Goal: Check status: Check status

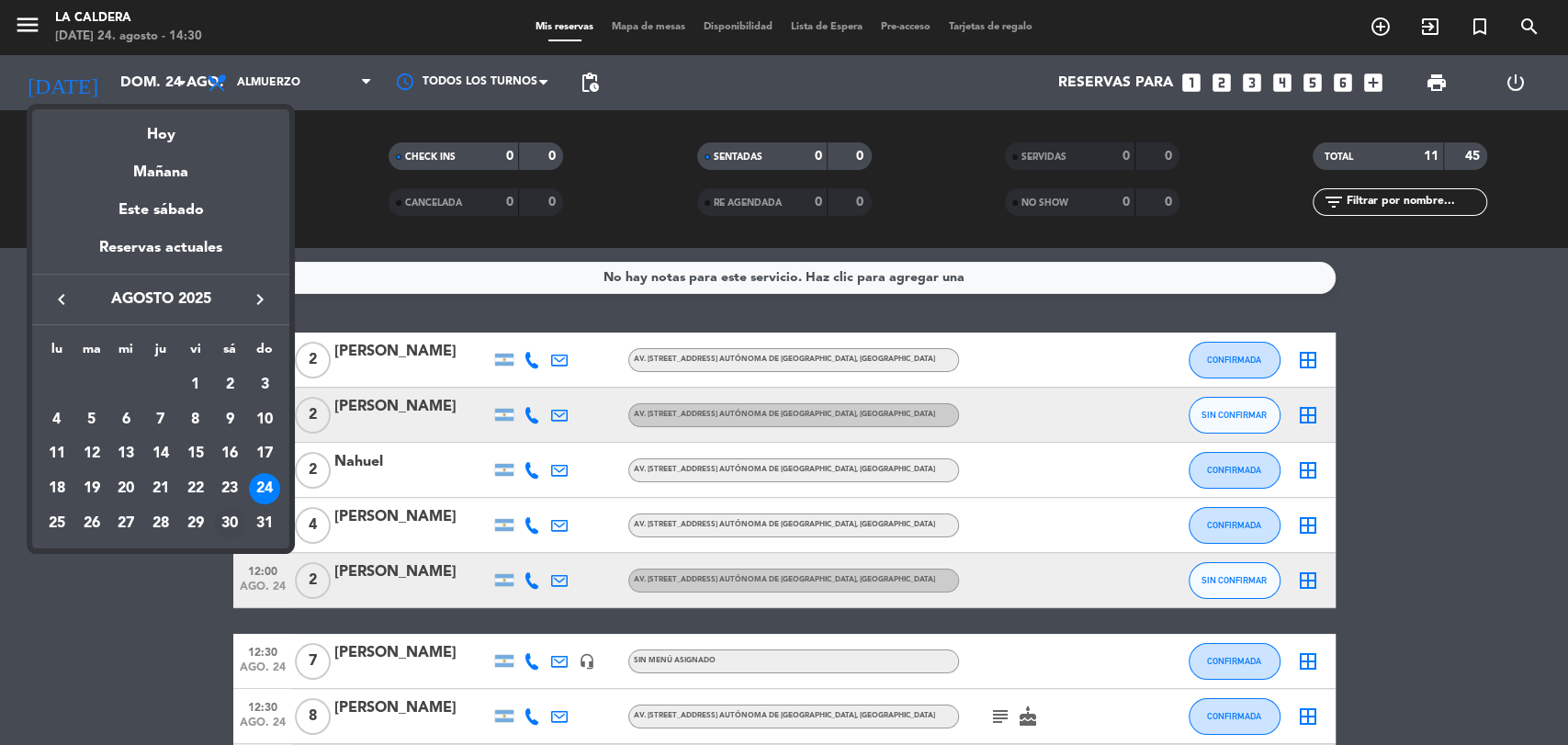
click at [231, 519] on div "30" at bounding box center [230, 524] width 32 height 32
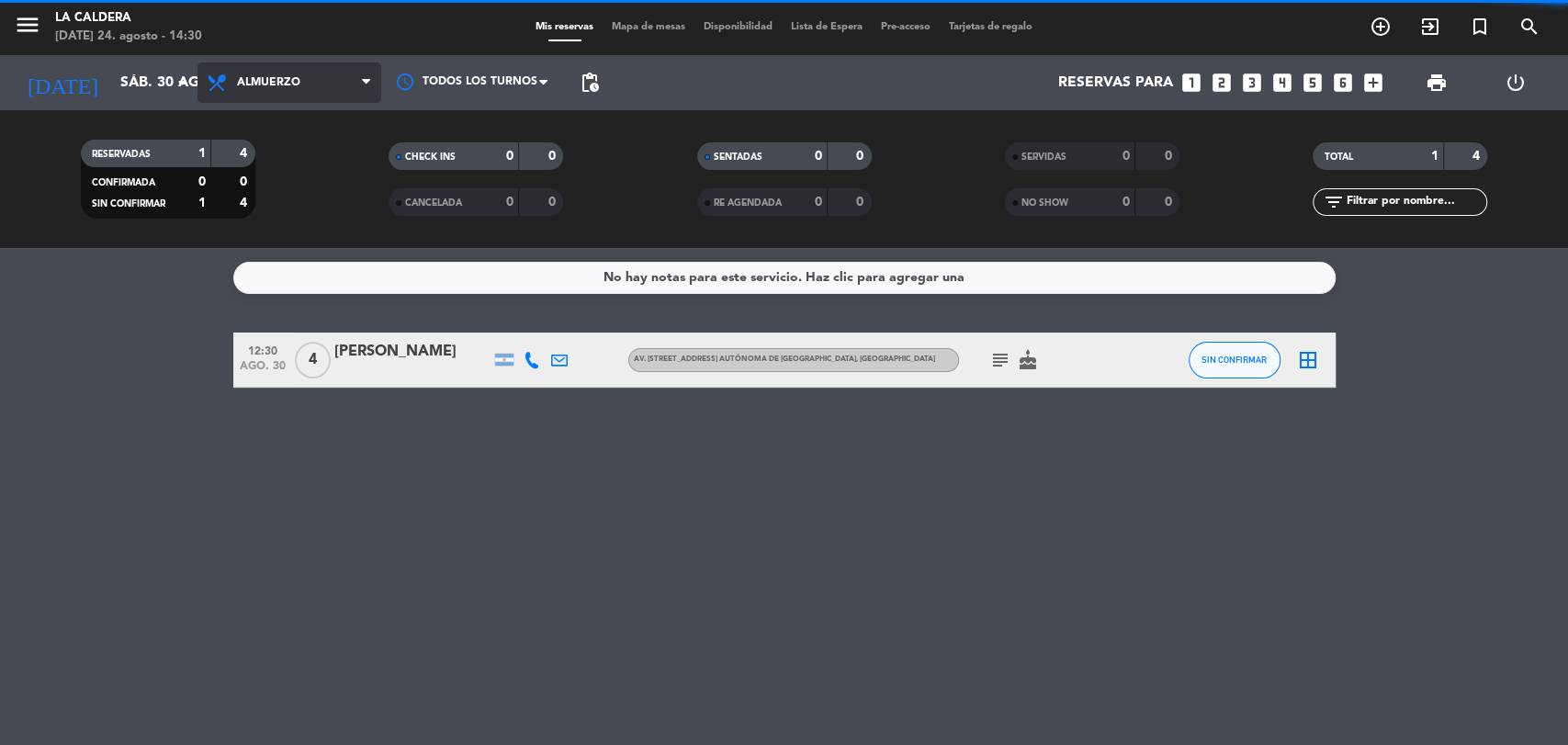
click at [320, 86] on span "Almuerzo" at bounding box center [288, 82] width 183 height 41
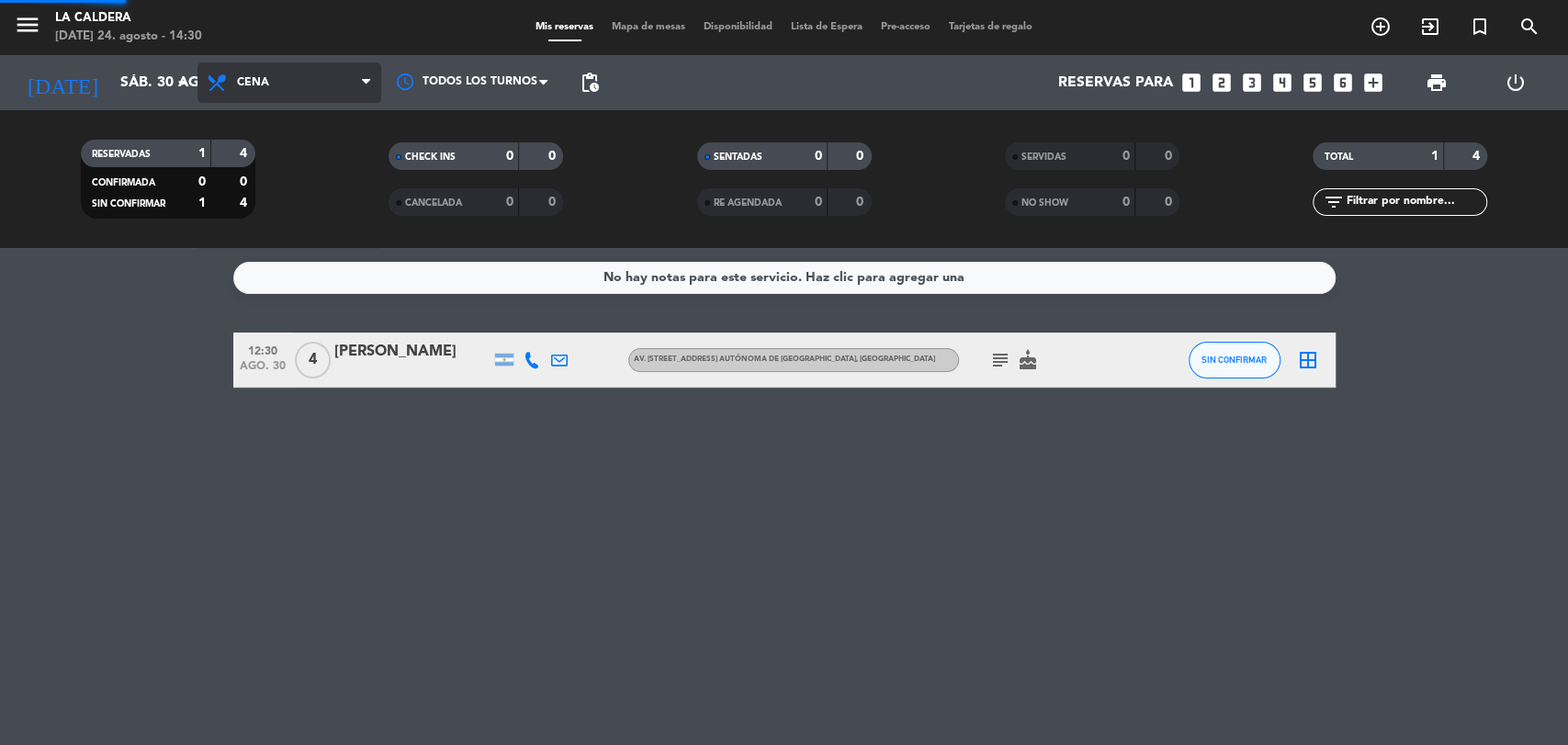
click at [303, 237] on div "menu La [PERSON_NAME][DATE] 24. agosto - 14:30 Mis reservas Mapa de mesas Dispo…" at bounding box center [784, 124] width 1568 height 248
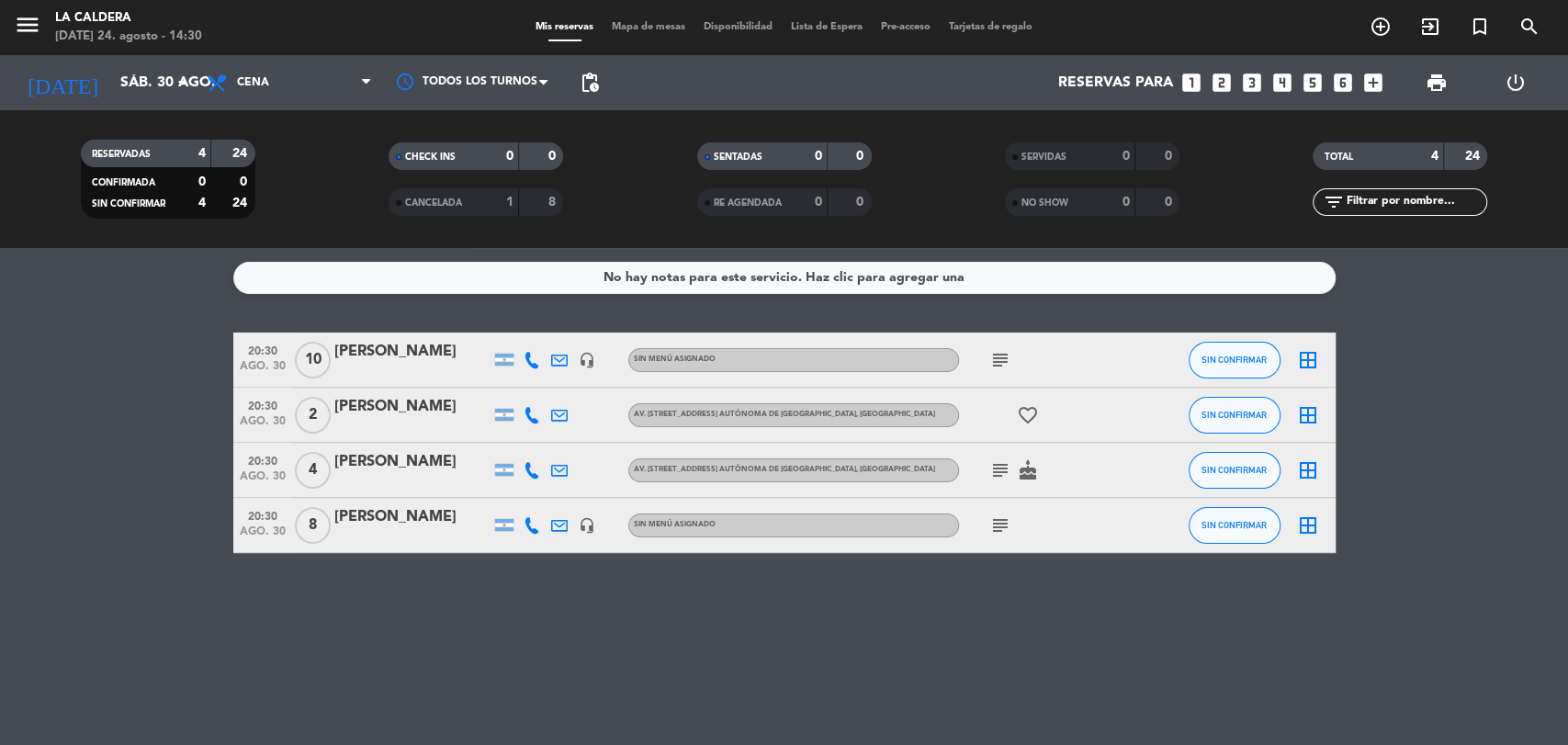
click at [1005, 520] on icon "subject" at bounding box center [1000, 525] width 22 height 22
click at [993, 533] on icon "subject" at bounding box center [1000, 525] width 22 height 22
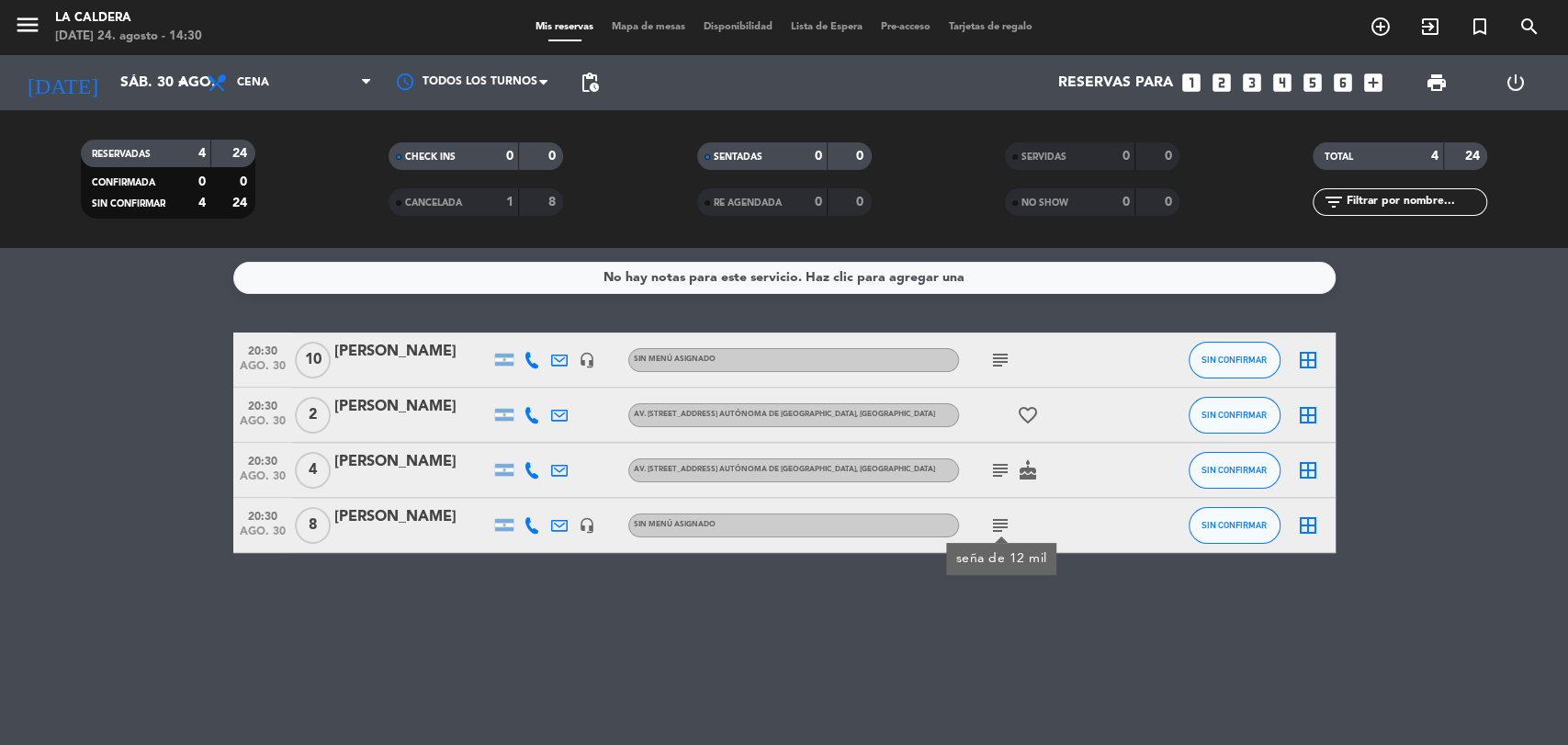
click at [993, 533] on icon "subject" at bounding box center [1000, 525] width 22 height 22
click at [994, 529] on icon "subject" at bounding box center [1000, 525] width 22 height 22
click at [392, 521] on div "[PERSON_NAME]" at bounding box center [413, 517] width 157 height 24
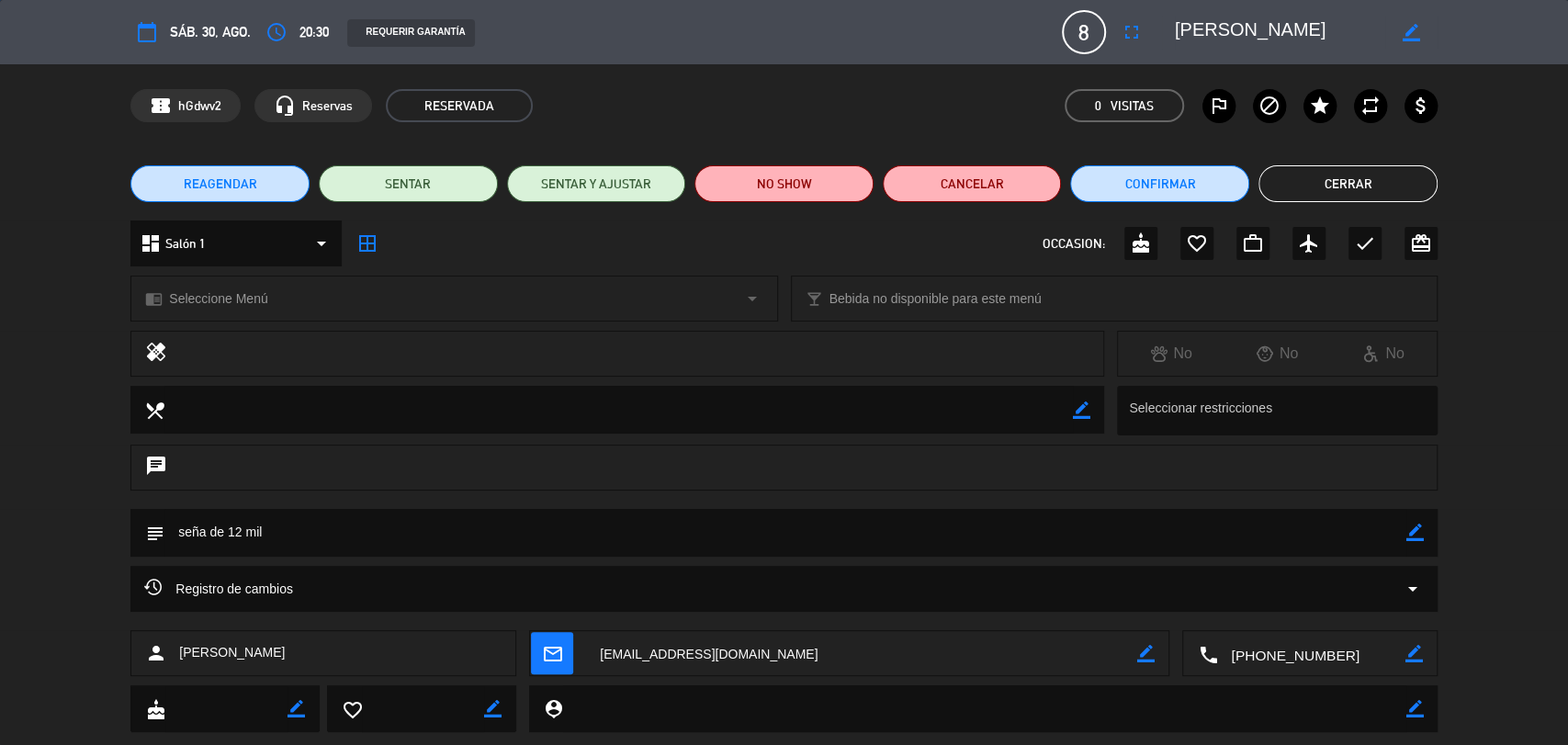
click at [1360, 178] on button "Cerrar" at bounding box center [1348, 183] width 179 height 37
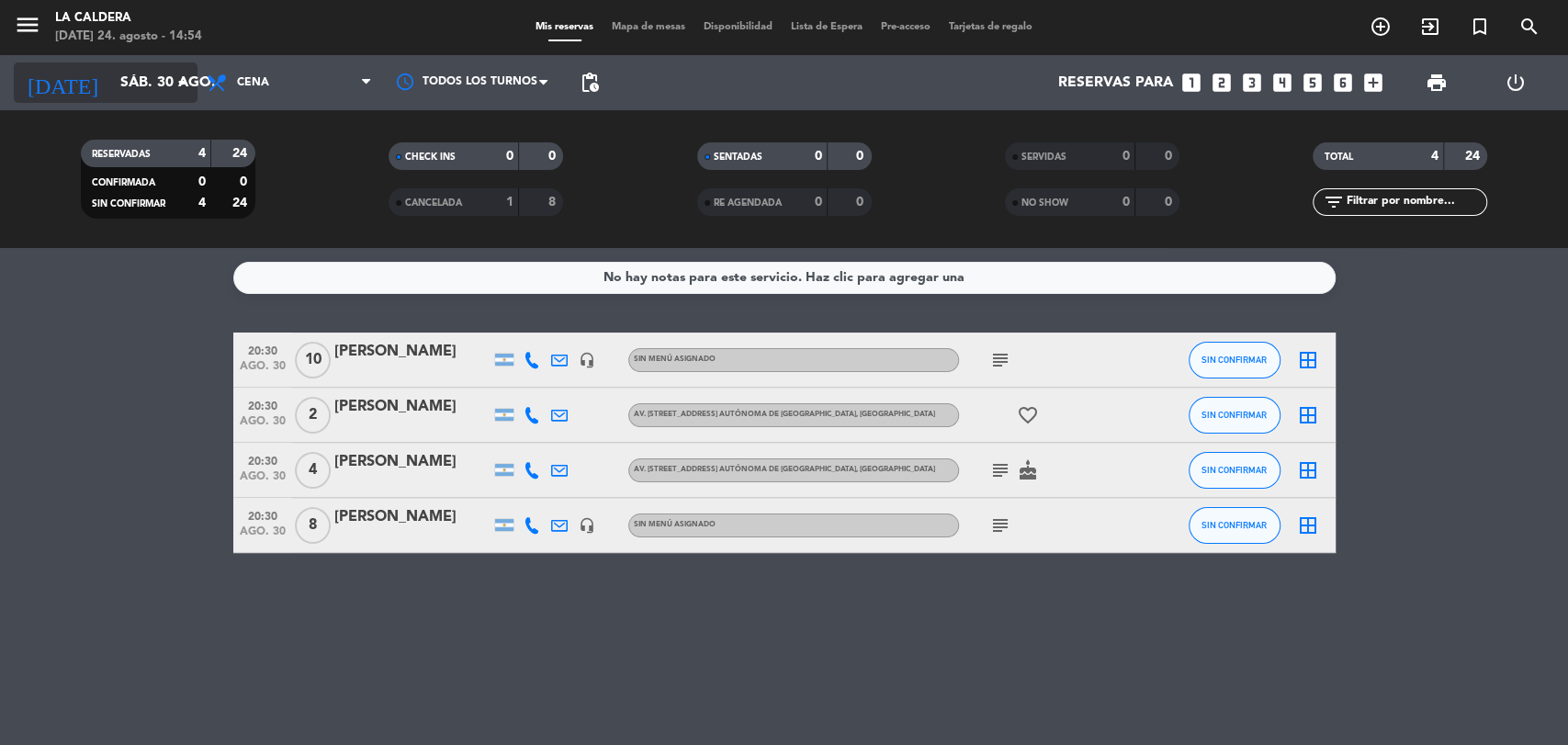
click at [145, 79] on input "sáb. 30 ago." at bounding box center [208, 83] width 194 height 36
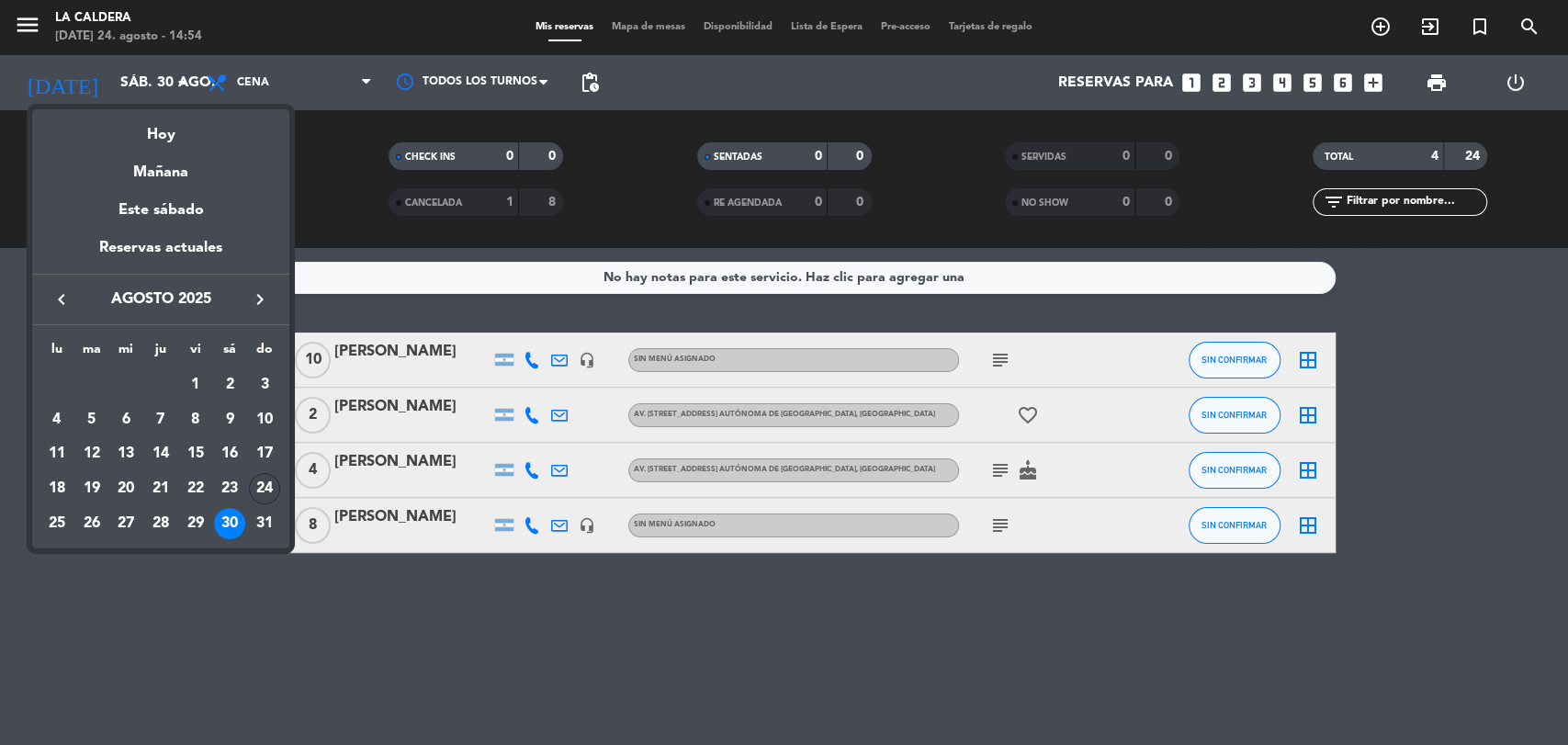
click at [270, 485] on div "24" at bounding box center [264, 489] width 32 height 32
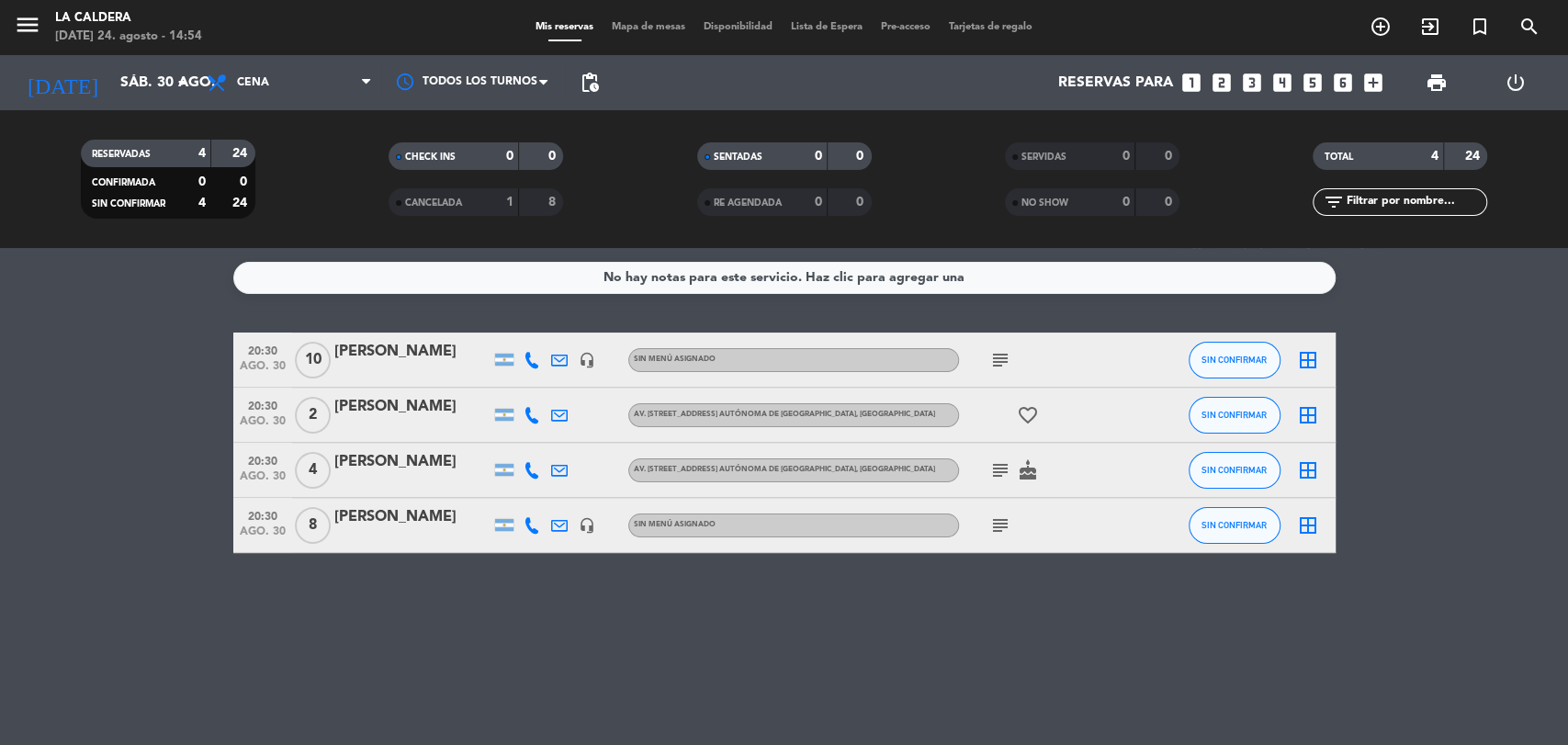
type input "dom. 24 ago."
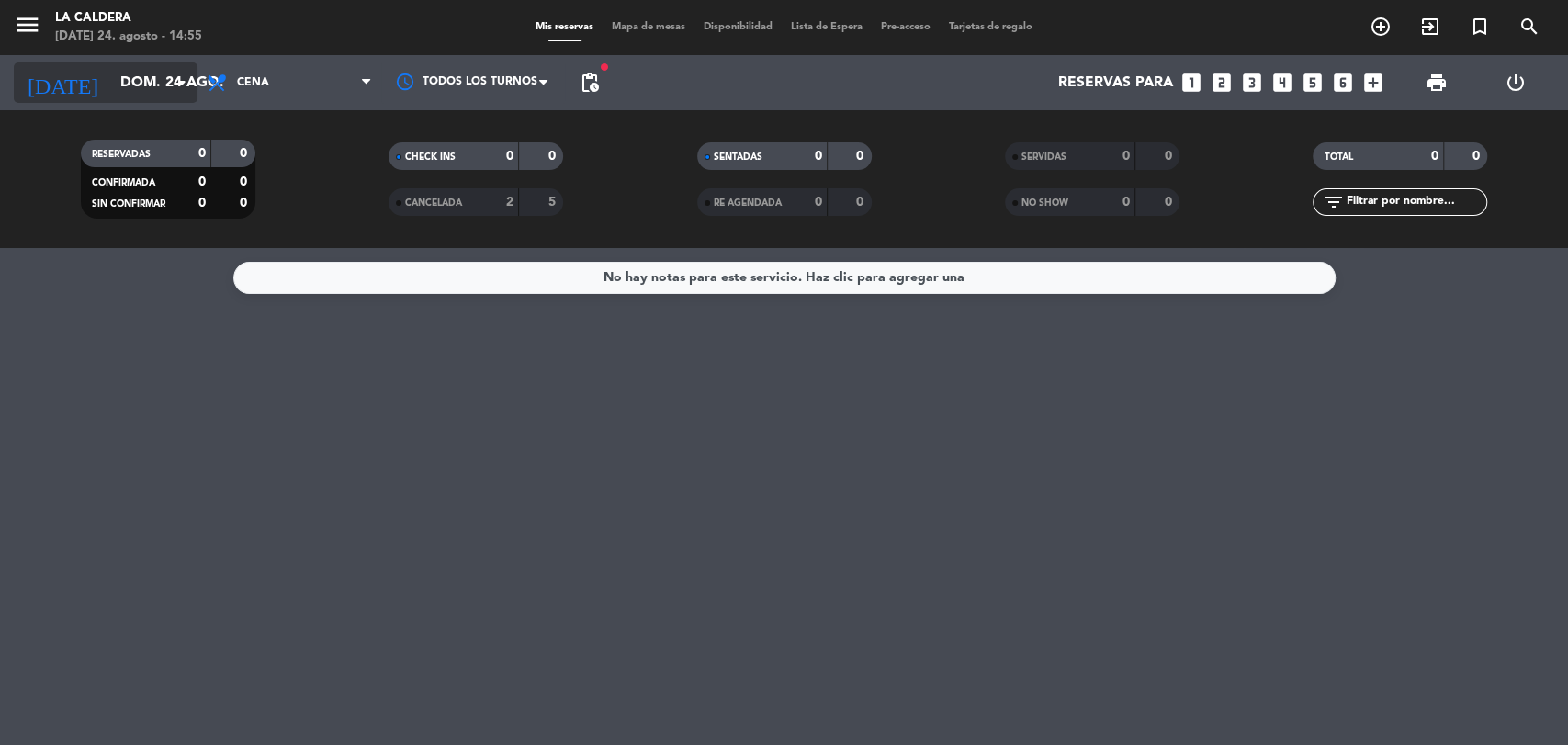
click at [147, 82] on input "dom. 24 ago." at bounding box center [208, 83] width 194 height 36
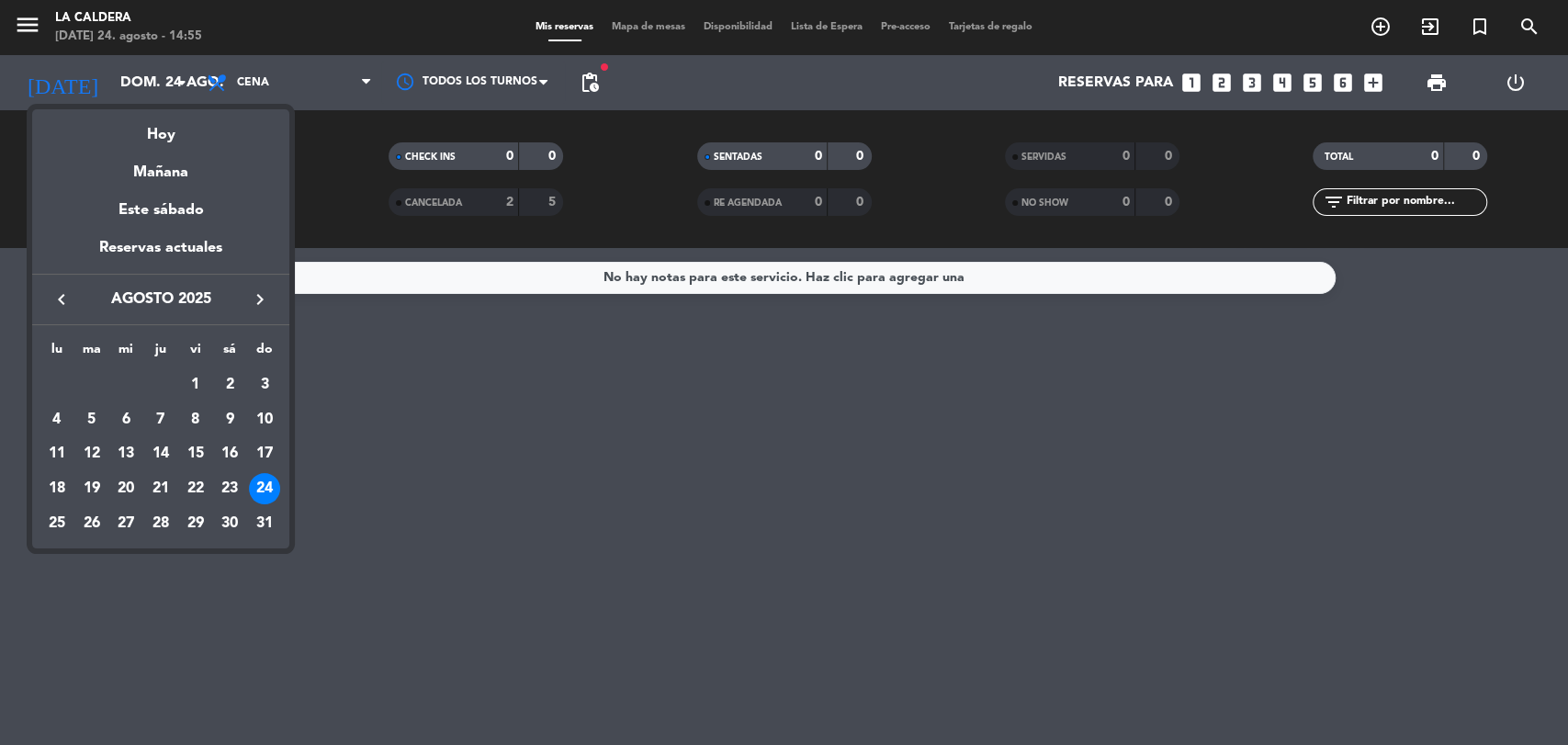
click at [234, 77] on div at bounding box center [784, 372] width 1568 height 745
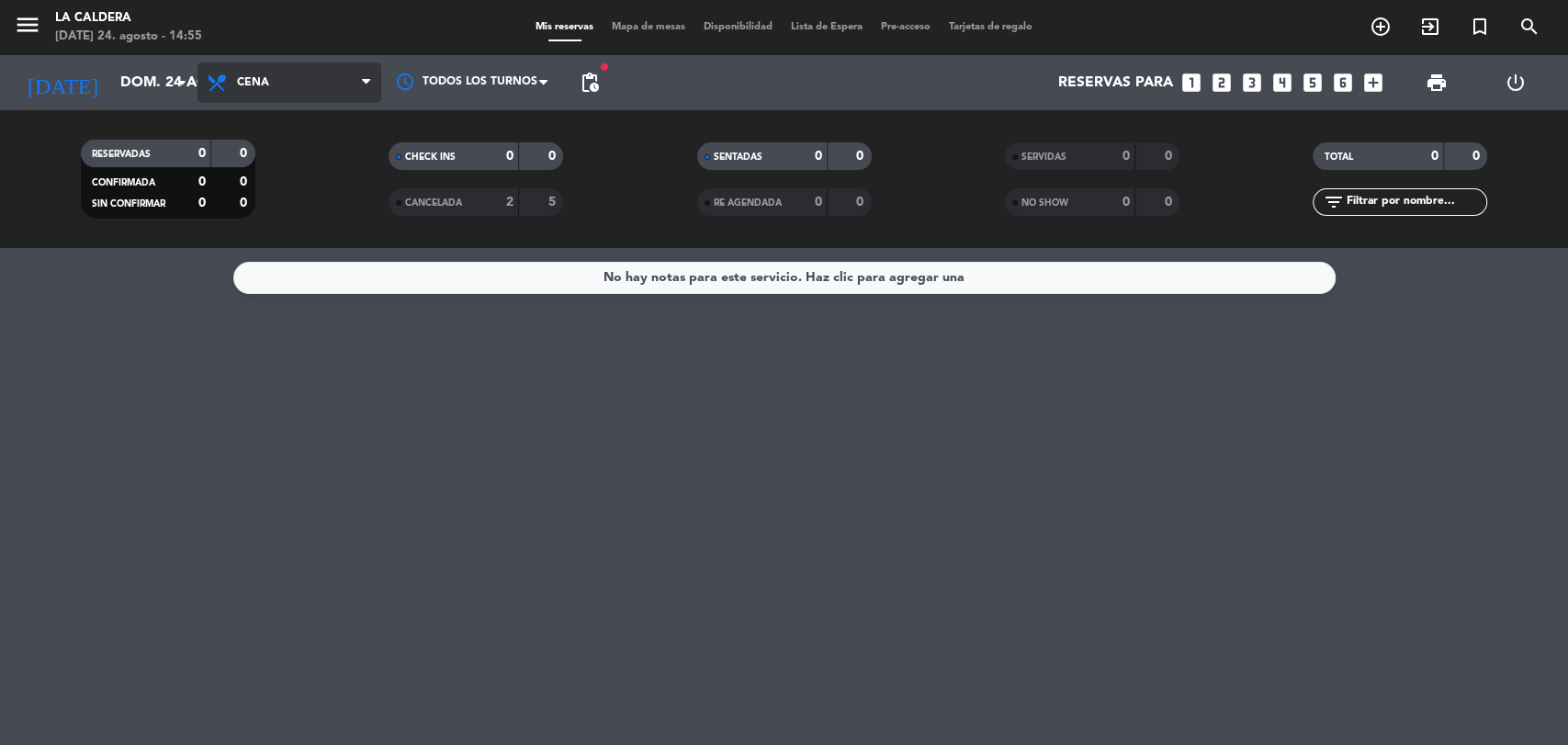
click at [234, 76] on span "Cena" at bounding box center [288, 82] width 183 height 41
click at [279, 205] on div "menu La [PERSON_NAME][DATE] 24. agosto - 14:55 Mis reservas Mapa de mesas Dispo…" at bounding box center [784, 124] width 1568 height 248
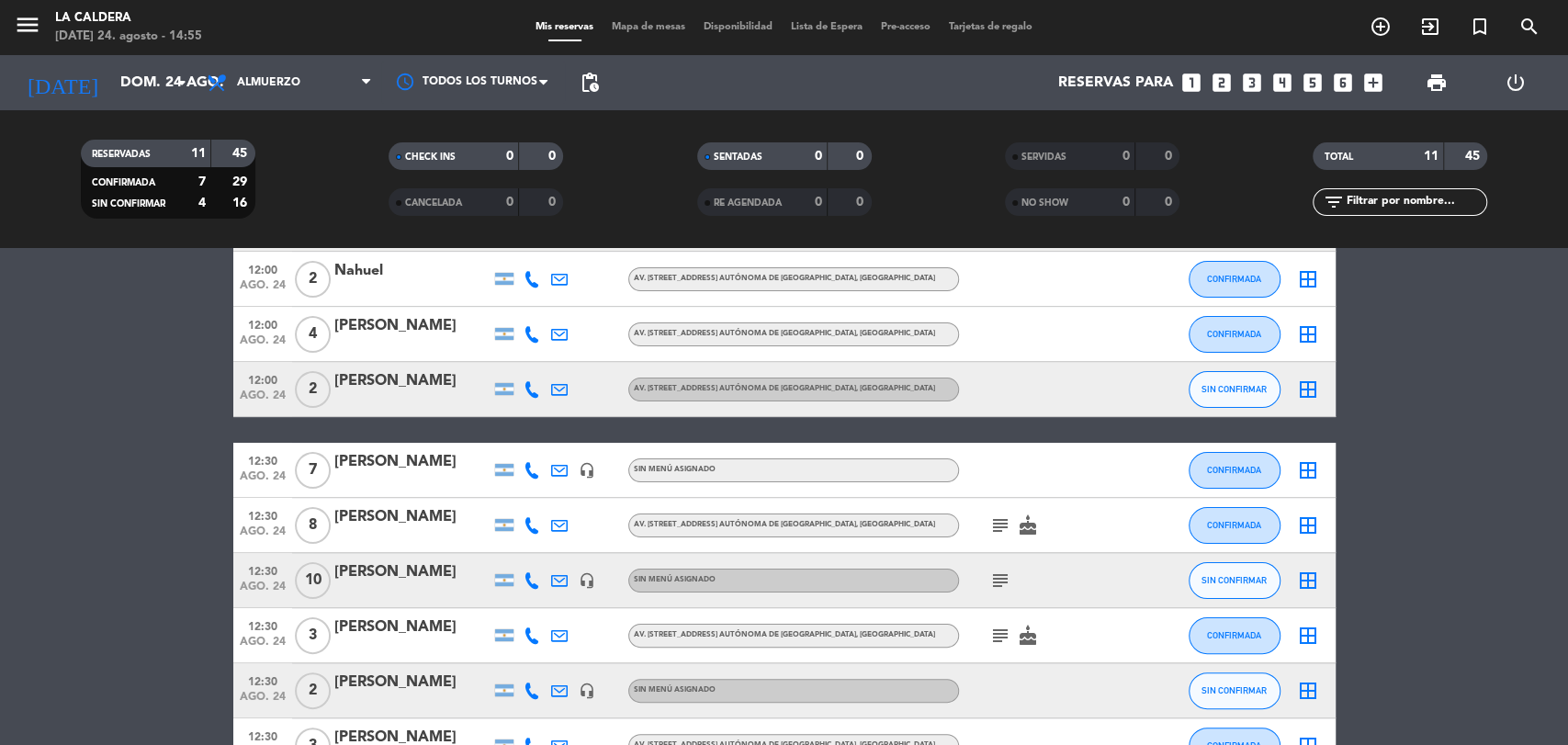
scroll to position [204, 0]
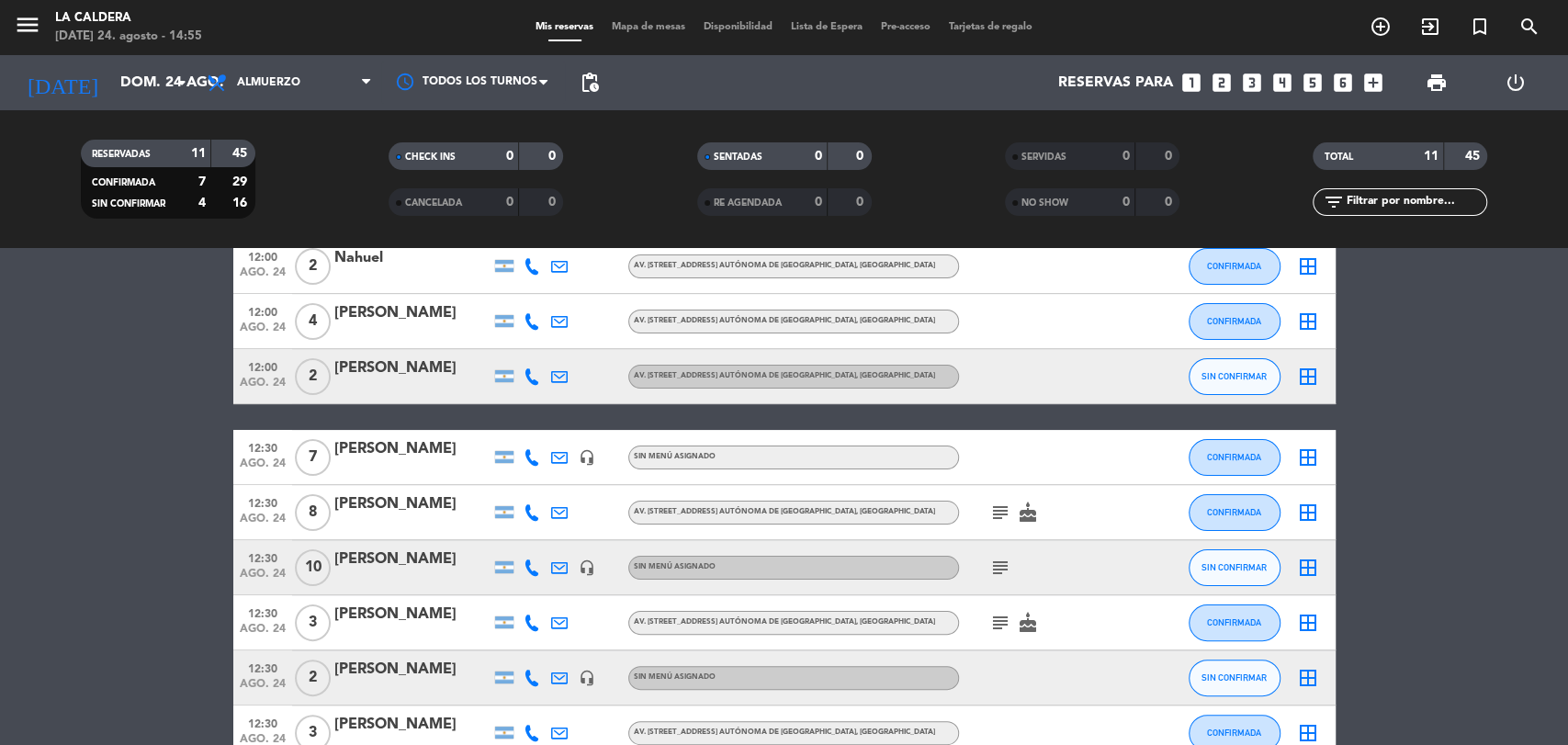
click at [1001, 510] on icon "subject" at bounding box center [1000, 512] width 22 height 22
